Goal: Task Accomplishment & Management: Manage account settings

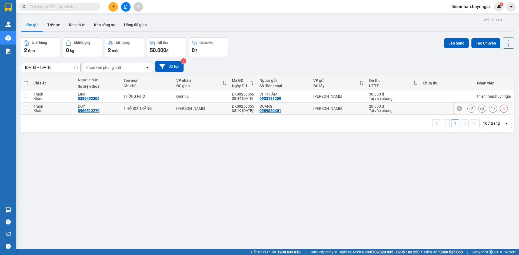
click at [114, 108] on div "DUY" at bounding box center [98, 106] width 40 height 4
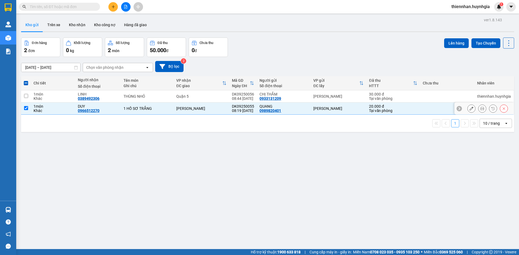
click at [114, 108] on div "DUY" at bounding box center [98, 106] width 40 height 4
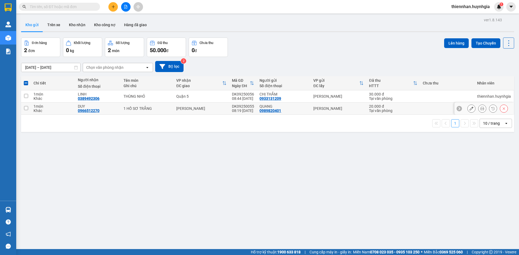
click at [114, 108] on div "DUY" at bounding box center [98, 106] width 40 height 4
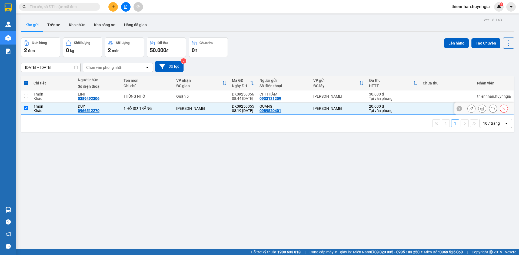
click at [114, 108] on div "DUY" at bounding box center [98, 106] width 40 height 4
checkbox input "false"
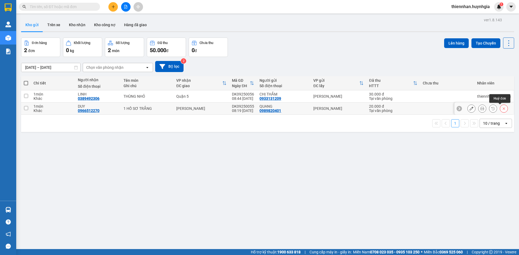
click at [502, 110] on icon at bounding box center [504, 109] width 4 height 4
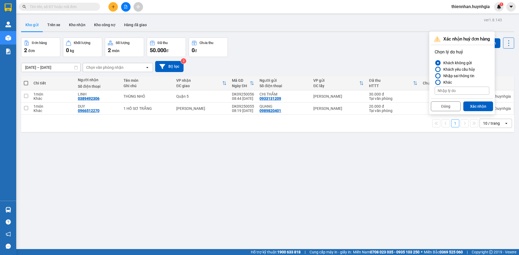
click at [460, 76] on div "Nhập sai thông tin" at bounding box center [457, 76] width 33 height 6
click at [435, 76] on input "Nhập sai thông tin" at bounding box center [435, 76] width 0 height 0
click at [480, 104] on button "Xác nhận" at bounding box center [478, 107] width 30 height 10
